Goal: Task Accomplishment & Management: Complete application form

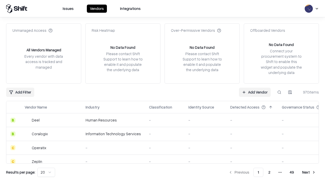
click at [255, 92] on link "Add Vendor" at bounding box center [255, 92] width 32 height 9
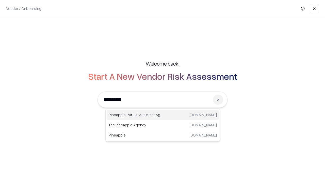
click at [163, 115] on div "Pineapple | Virtual Assistant Agency [DOMAIN_NAME]" at bounding box center [163, 115] width 112 height 10
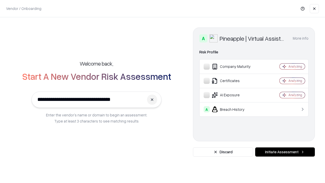
type input "**********"
click at [285, 152] on button "Initiate Assessment" at bounding box center [286, 151] width 60 height 9
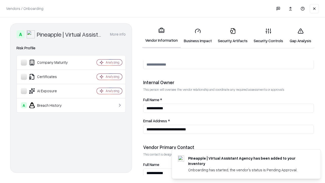
scroll to position [263, 0]
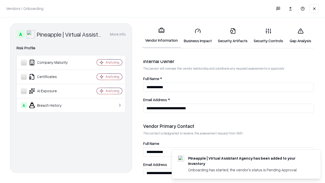
click at [198, 36] on link "Business Impact" at bounding box center [198, 36] width 34 height 24
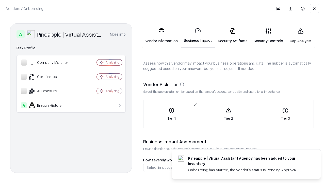
click at [233, 36] on link "Security Artifacts" at bounding box center [233, 36] width 36 height 24
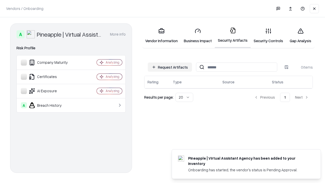
click at [170, 67] on button "Request Artifacts" at bounding box center [170, 67] width 44 height 9
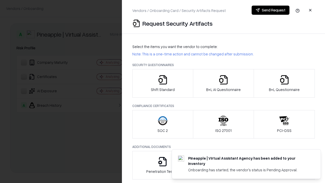
click at [163, 83] on icon "button" at bounding box center [163, 80] width 10 height 10
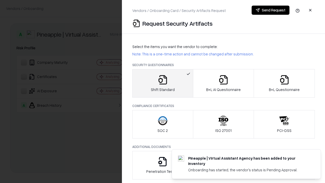
click at [271, 10] on button "Send Request" at bounding box center [271, 10] width 38 height 9
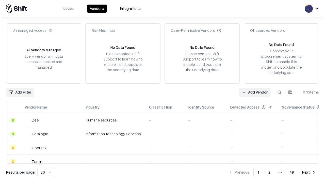
click at [280, 92] on button at bounding box center [279, 92] width 9 height 9
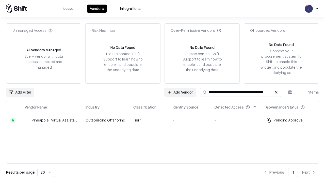
type input "**********"
click at [166, 120] on td "Tier 1" at bounding box center [148, 120] width 39 height 14
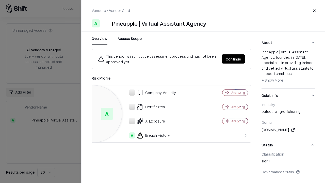
click at [234, 59] on button "Continue" at bounding box center [233, 58] width 23 height 9
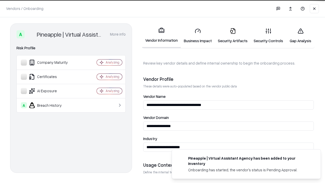
click at [233, 36] on link "Security Artifacts" at bounding box center [233, 36] width 36 height 24
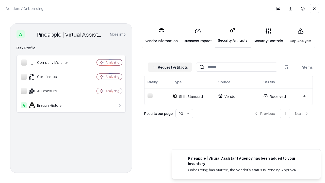
click at [301, 36] on link "Gap Analysis" at bounding box center [301, 36] width 29 height 24
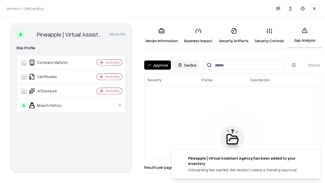
click at [158, 65] on button "Approve" at bounding box center [157, 65] width 27 height 9
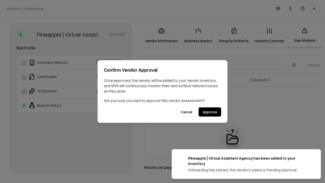
click at [210, 112] on button "Approve" at bounding box center [210, 112] width 23 height 9
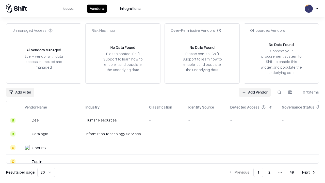
type input "**********"
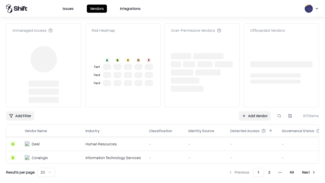
click at [255, 111] on link "Add Vendor" at bounding box center [255, 115] width 32 height 9
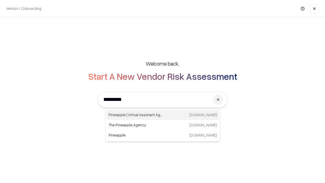
click at [163, 115] on div "Pineapple | Virtual Assistant Agency [DOMAIN_NAME]" at bounding box center [163, 115] width 112 height 10
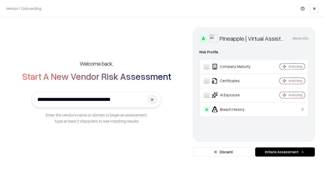
type input "**********"
click at [285, 152] on button "Initiate Assessment" at bounding box center [286, 151] width 60 height 9
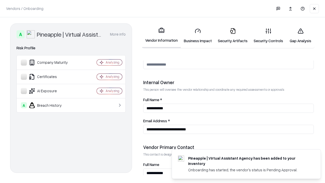
scroll to position [263, 0]
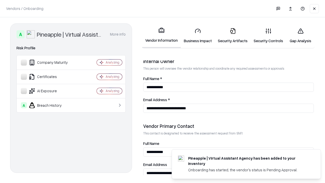
click at [301, 36] on link "Gap Analysis" at bounding box center [301, 36] width 29 height 24
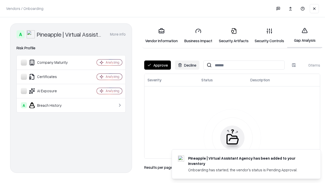
click at [158, 65] on button "Approve" at bounding box center [157, 65] width 27 height 9
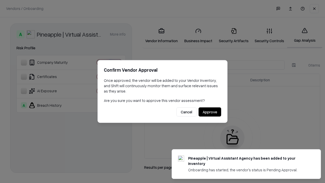
click at [210, 112] on button "Approve" at bounding box center [210, 112] width 23 height 9
